Goal: Task Accomplishment & Management: Manage account settings

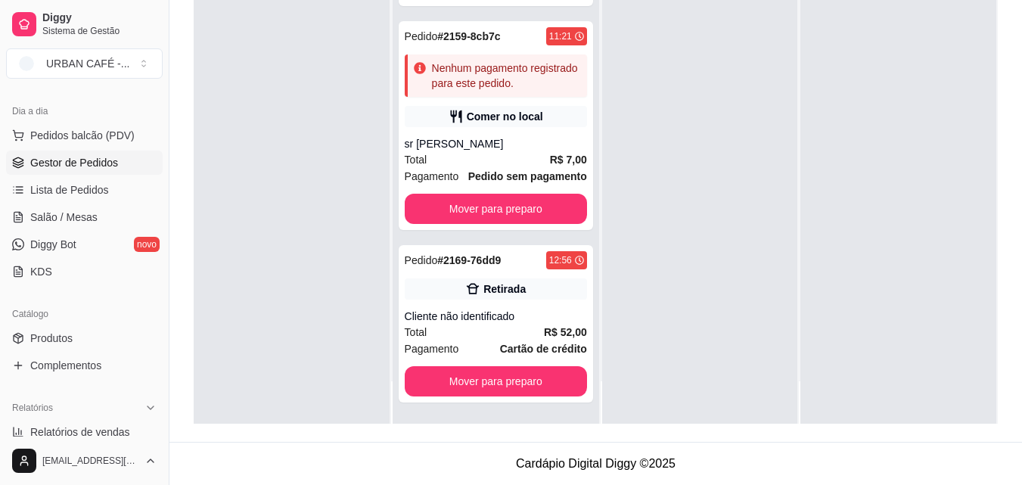
scroll to position [726, 0]
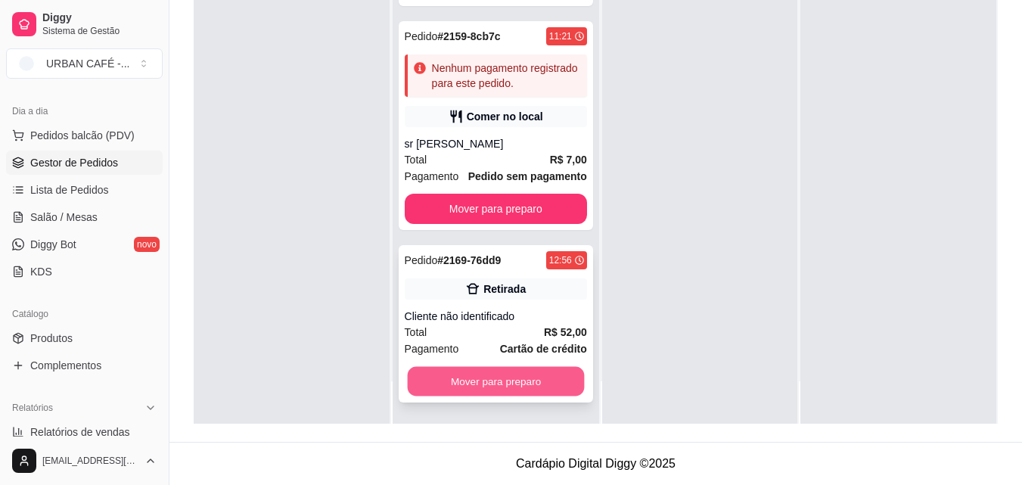
click at [505, 393] on button "Mover para preparo" at bounding box center [495, 382] width 177 height 30
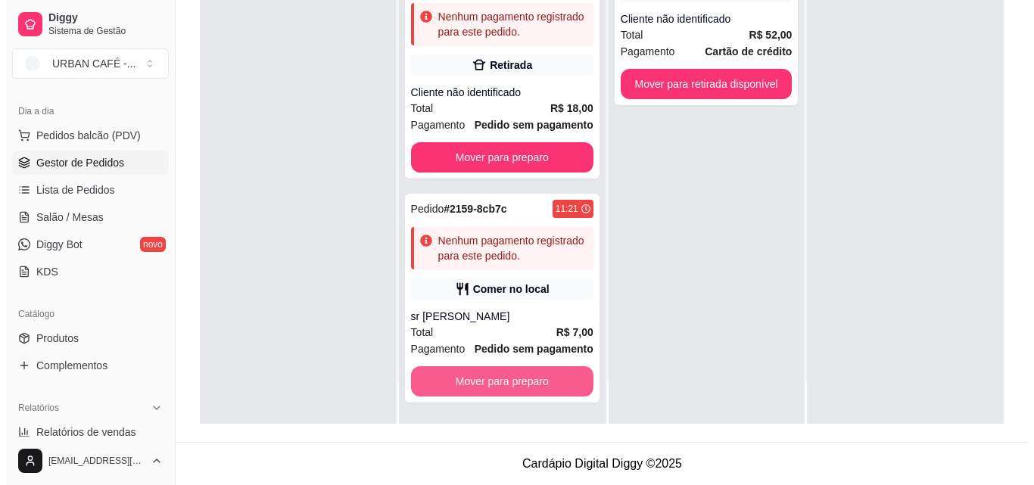
scroll to position [553, 0]
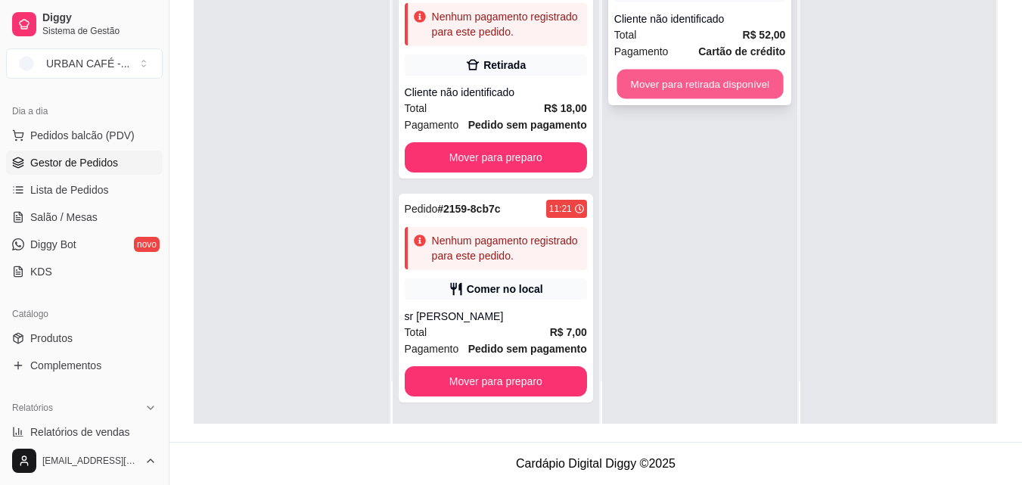
click at [726, 89] on button "Mover para retirada disponível" at bounding box center [700, 85] width 166 height 30
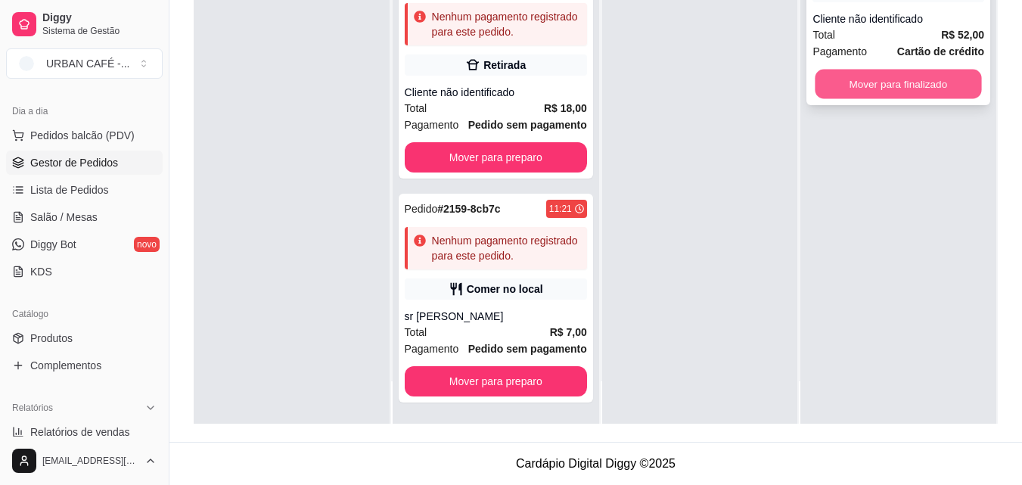
click at [855, 86] on button "Mover para finalizado" at bounding box center [899, 85] width 166 height 30
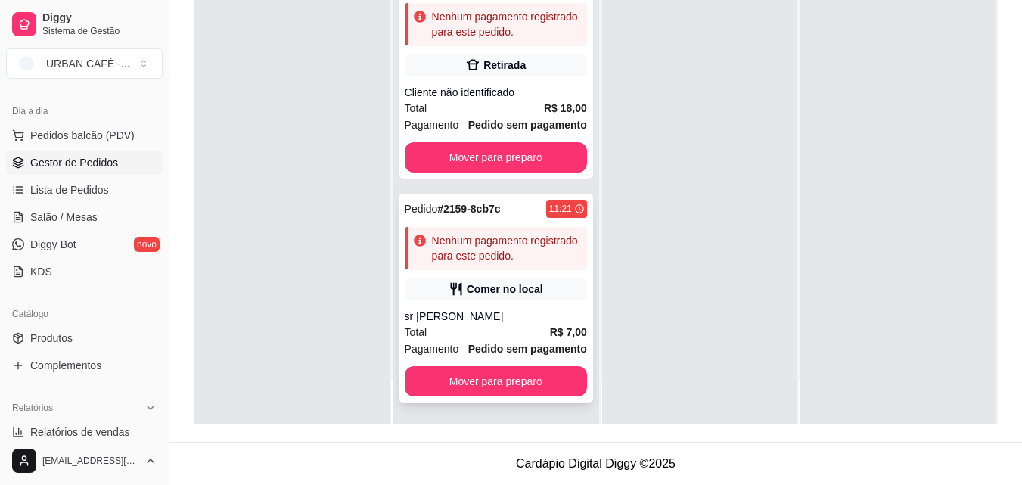
click at [476, 348] on strong "Pedido sem pagamento" at bounding box center [527, 349] width 119 height 12
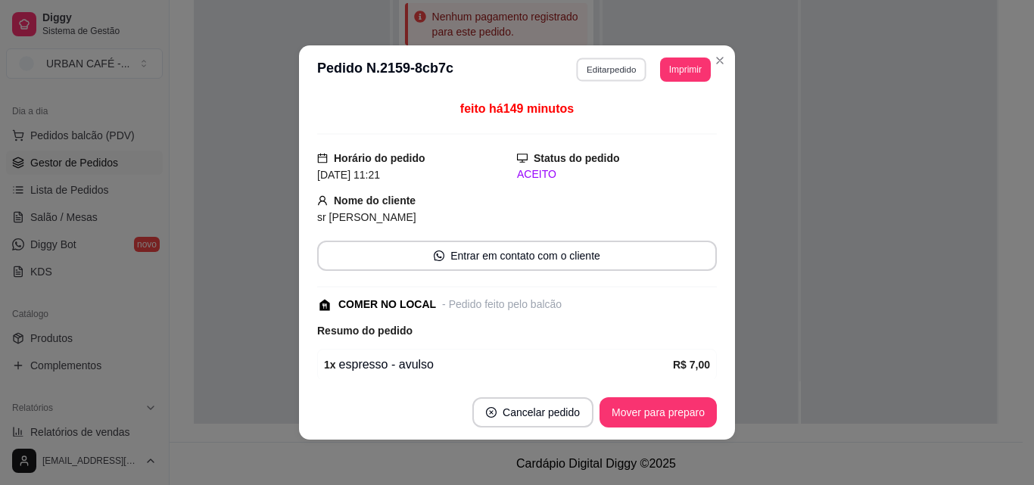
click at [614, 62] on button "Editar pedido" at bounding box center [612, 69] width 70 height 23
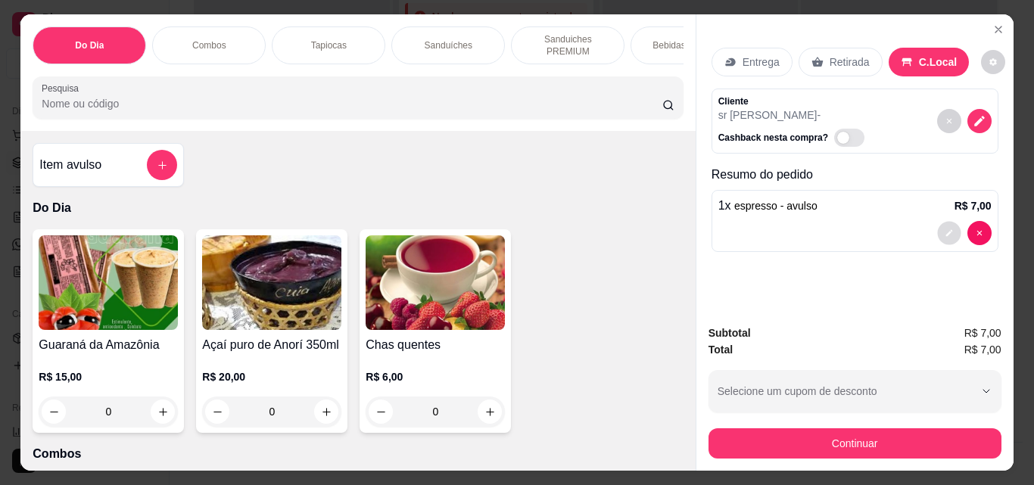
click at [941, 237] on button "decrease-product-quantity" at bounding box center [948, 233] width 23 height 23
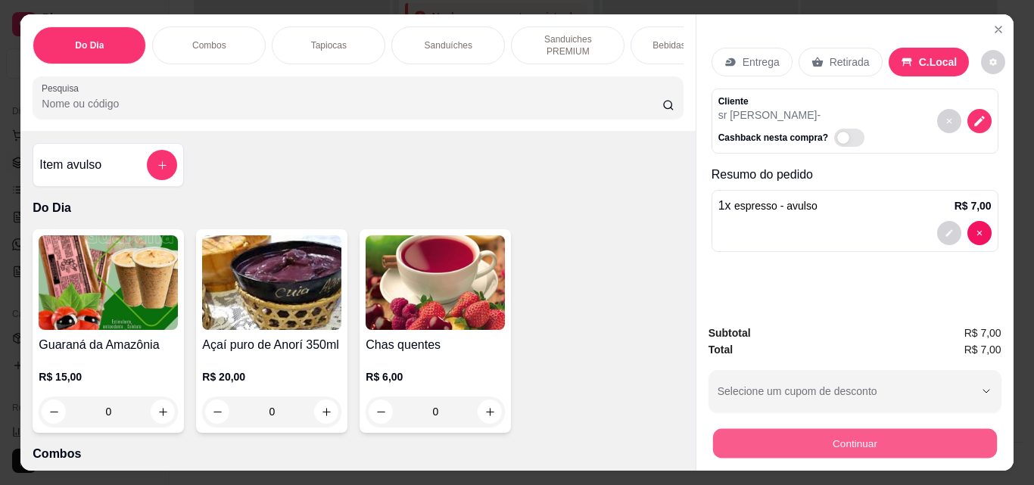
click at [857, 437] on button "Continuar" at bounding box center [854, 443] width 284 height 30
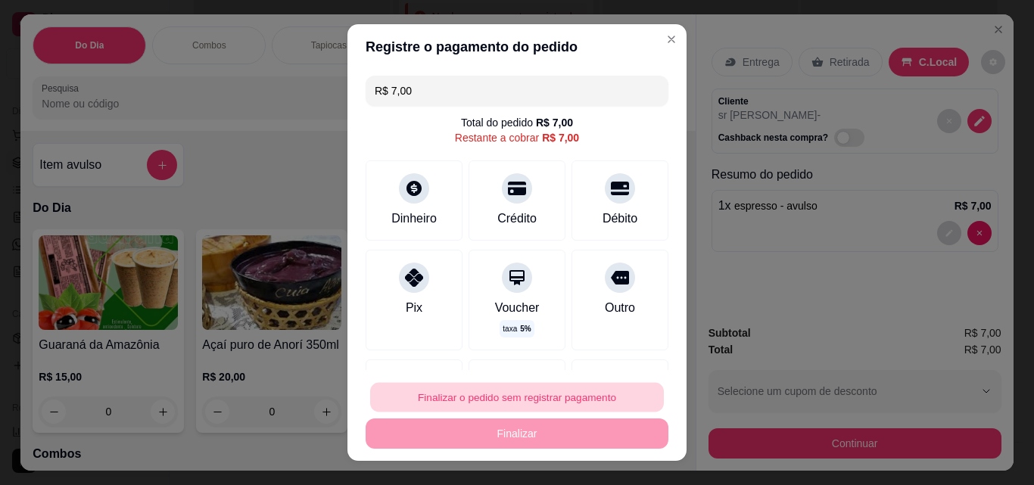
click at [542, 400] on button "Finalizar o pedido sem registrar pagamento" at bounding box center [517, 398] width 294 height 30
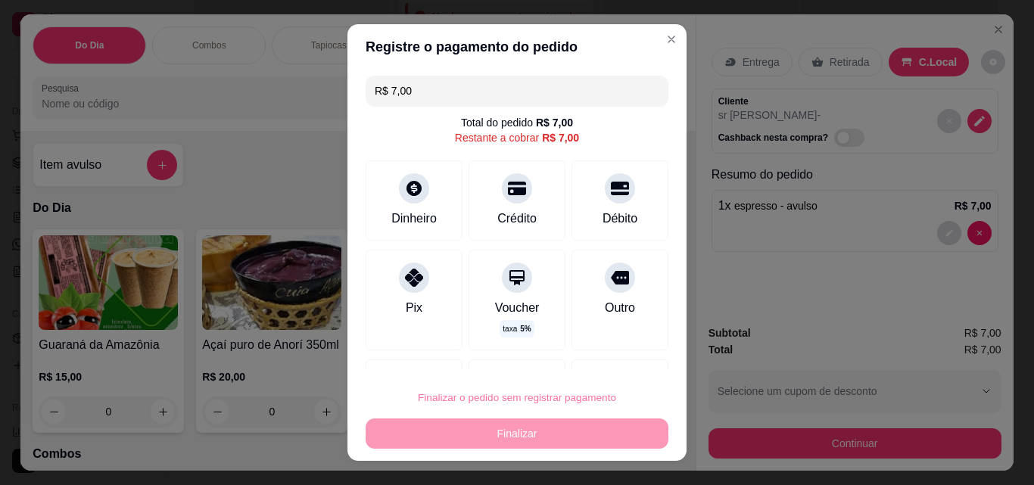
click at [594, 357] on button "Confirmar" at bounding box center [603, 354] width 54 height 23
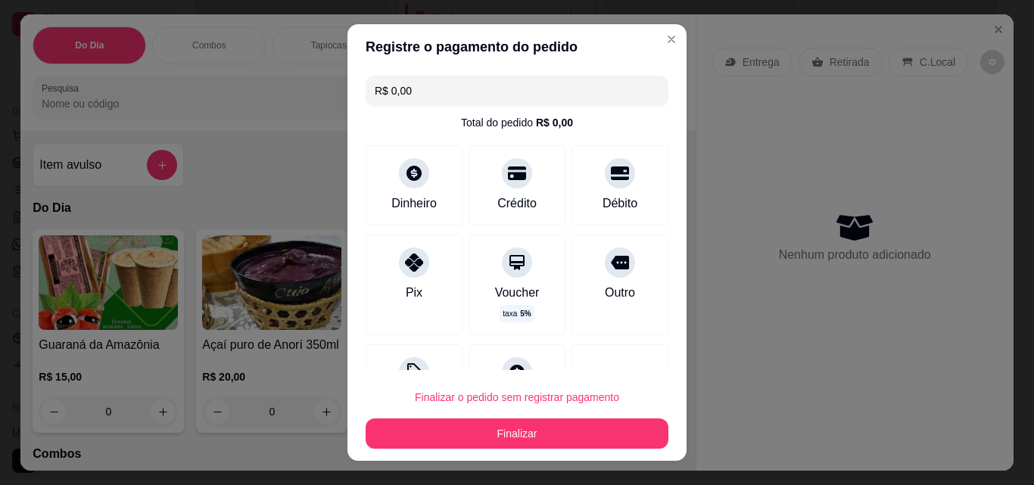
type input "R$ 0,00"
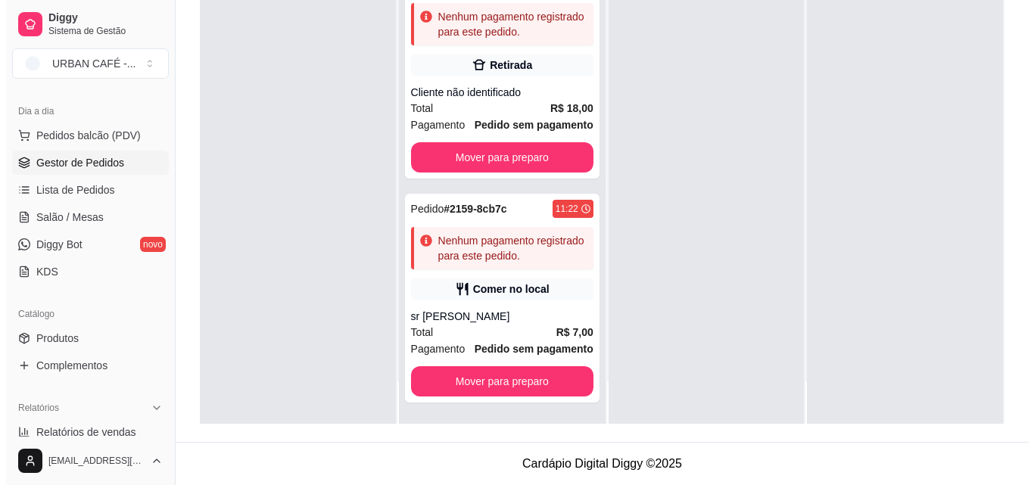
scroll to position [0, 0]
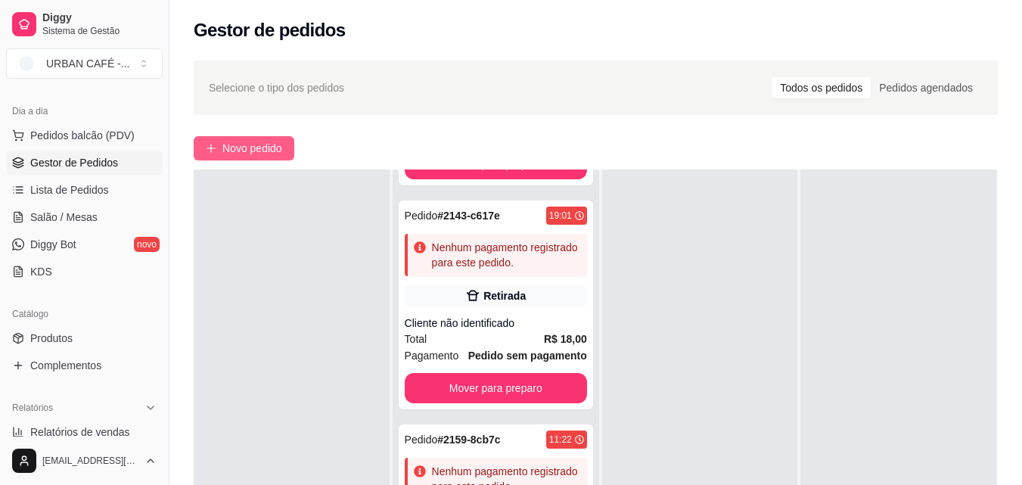
click at [275, 151] on span "Novo pedido" at bounding box center [252, 148] width 60 height 17
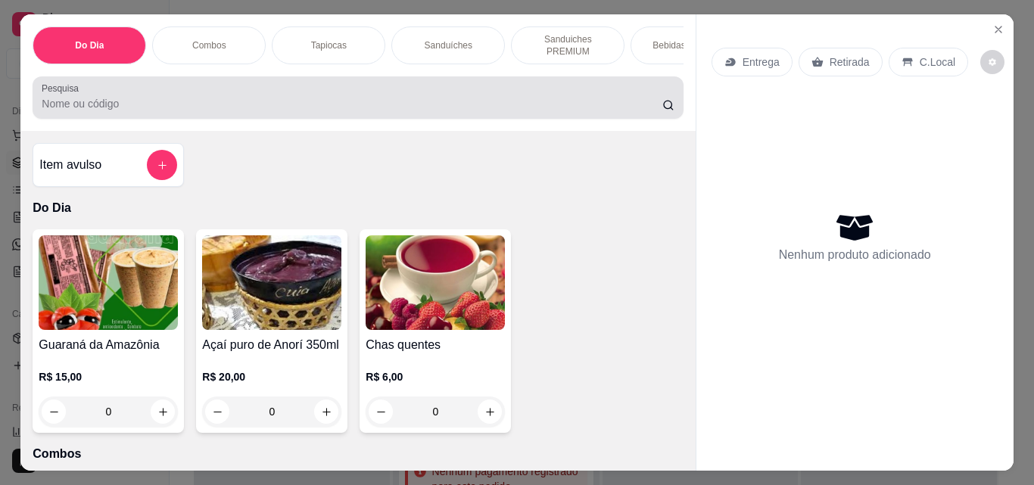
click at [356, 110] on input "Pesquisa" at bounding box center [352, 103] width 620 height 15
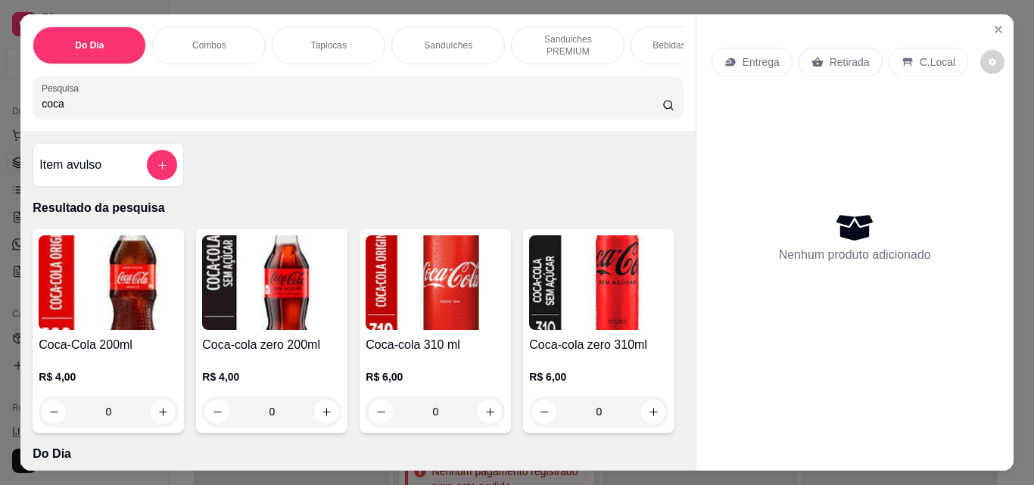
type input "coca"
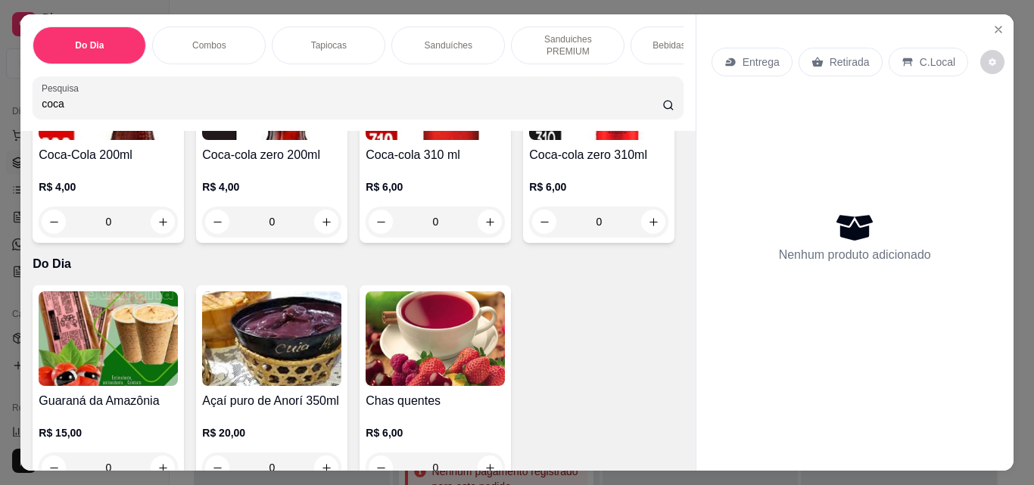
scroll to position [298, 0]
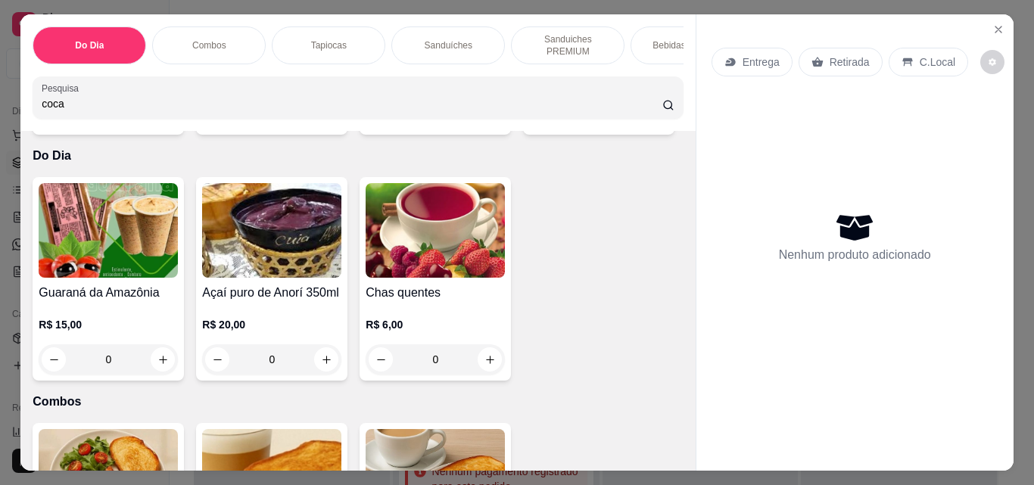
click at [648, 120] on icon "increase-product-quantity" at bounding box center [653, 113] width 11 height 11
type input "1"
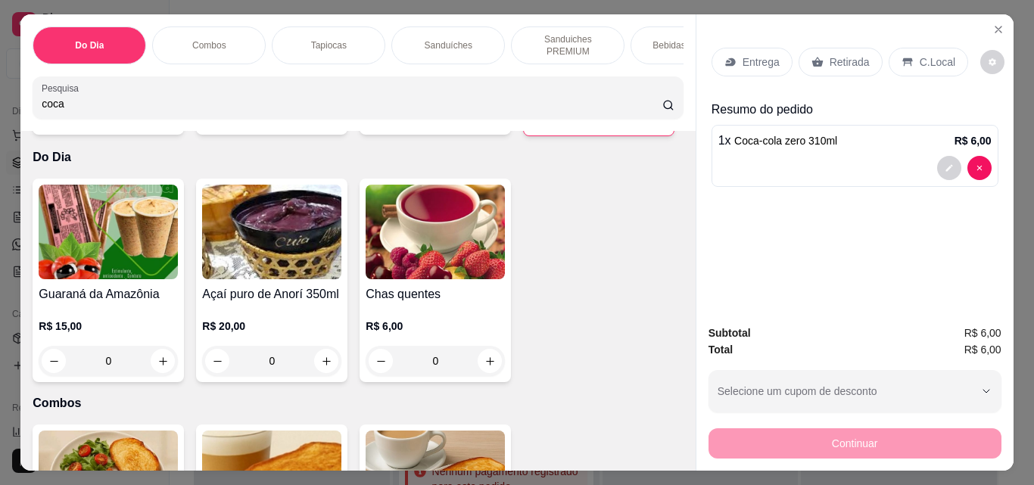
click at [836, 54] on p "Retirada" at bounding box center [849, 61] width 40 height 15
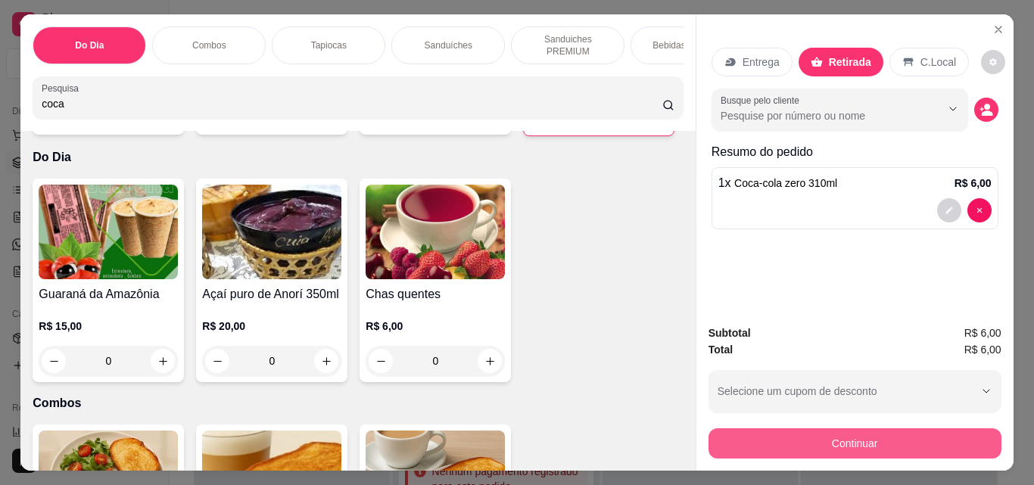
click at [817, 431] on button "Continuar" at bounding box center [854, 443] width 293 height 30
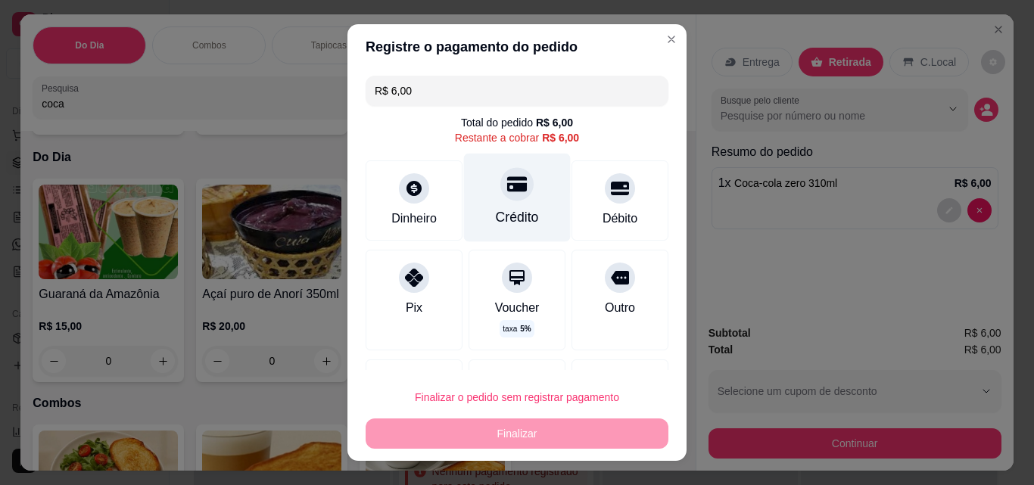
click at [496, 215] on div "Crédito" at bounding box center [517, 217] width 43 height 20
type input "R$ 0,00"
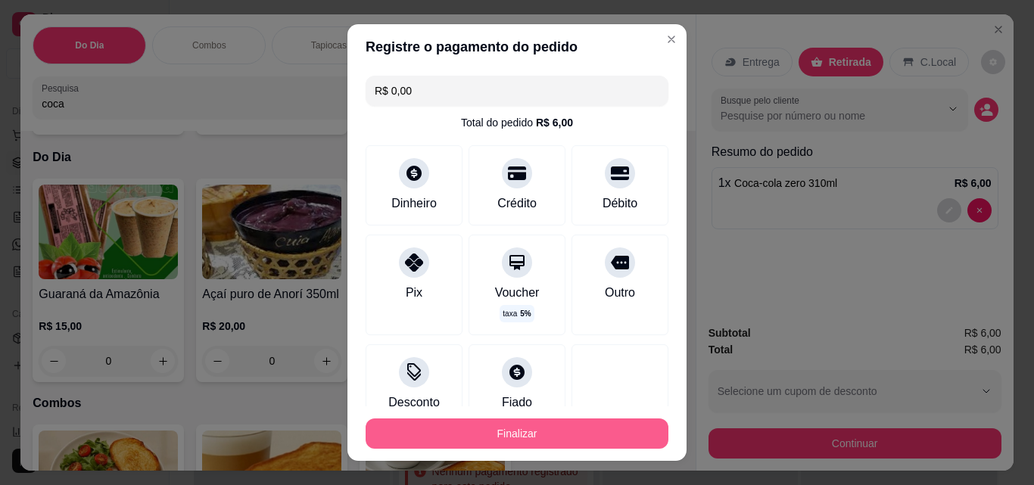
click at [572, 419] on button "Finalizar" at bounding box center [516, 433] width 303 height 30
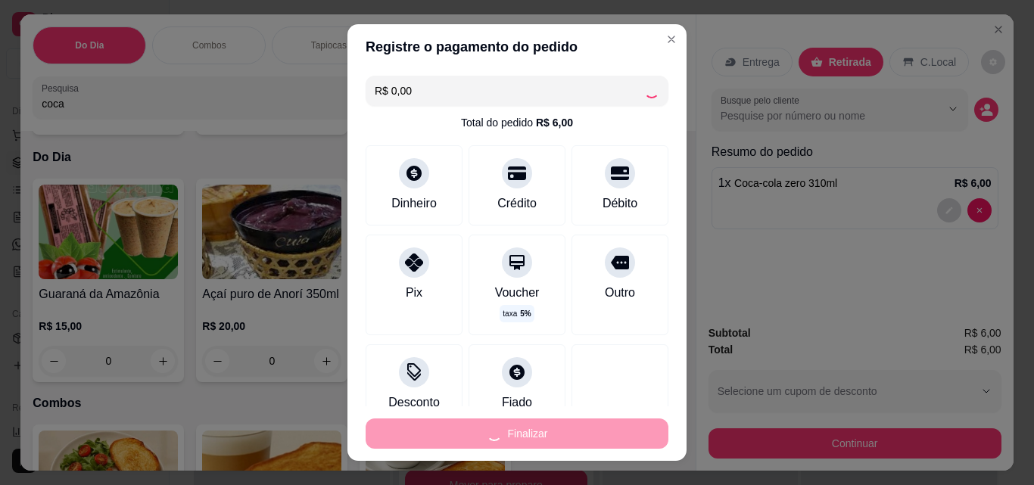
type input "0"
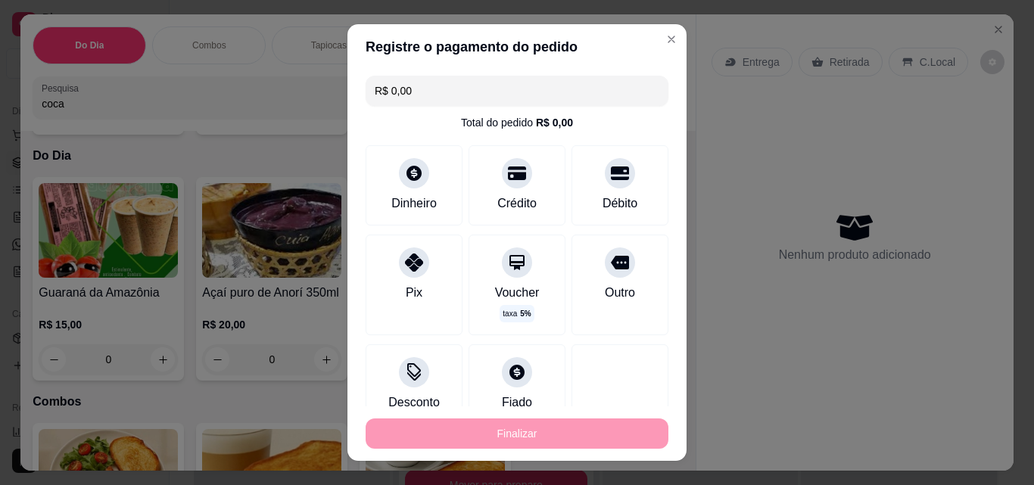
type input "-R$ 6,00"
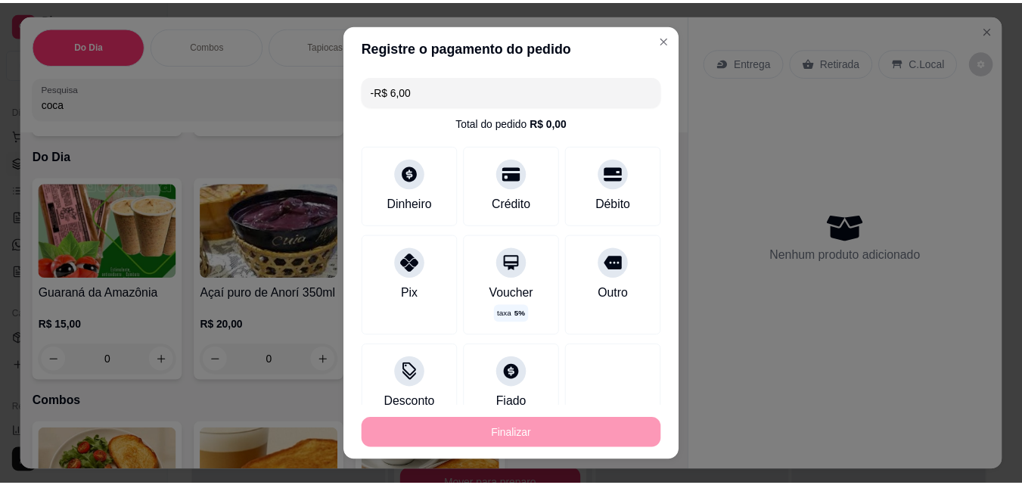
scroll to position [726, 0]
